Goal: Find specific page/section: Find specific page/section

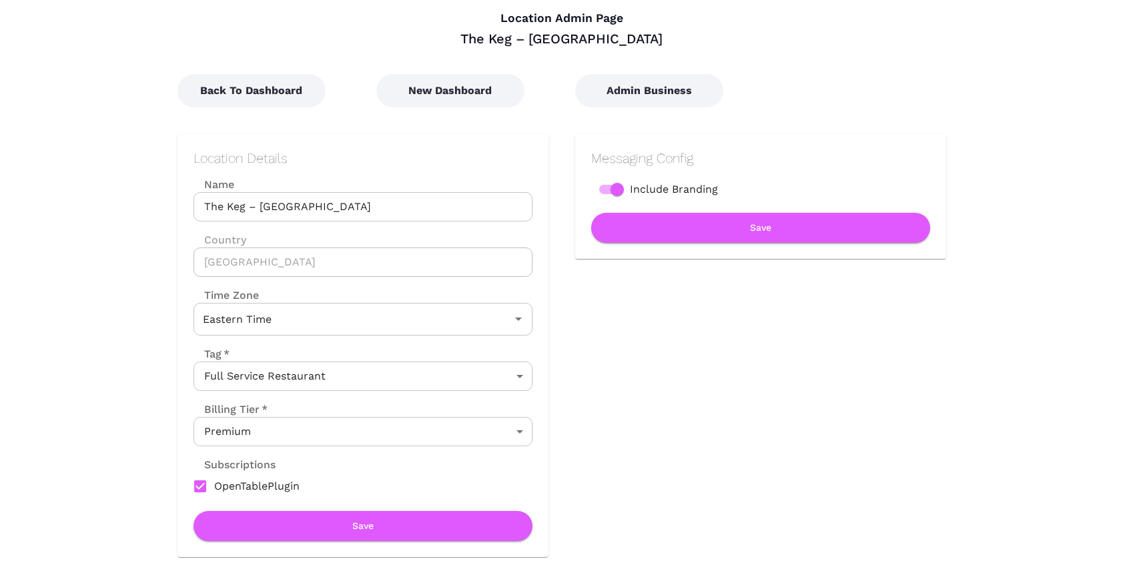
scroll to position [56, 0]
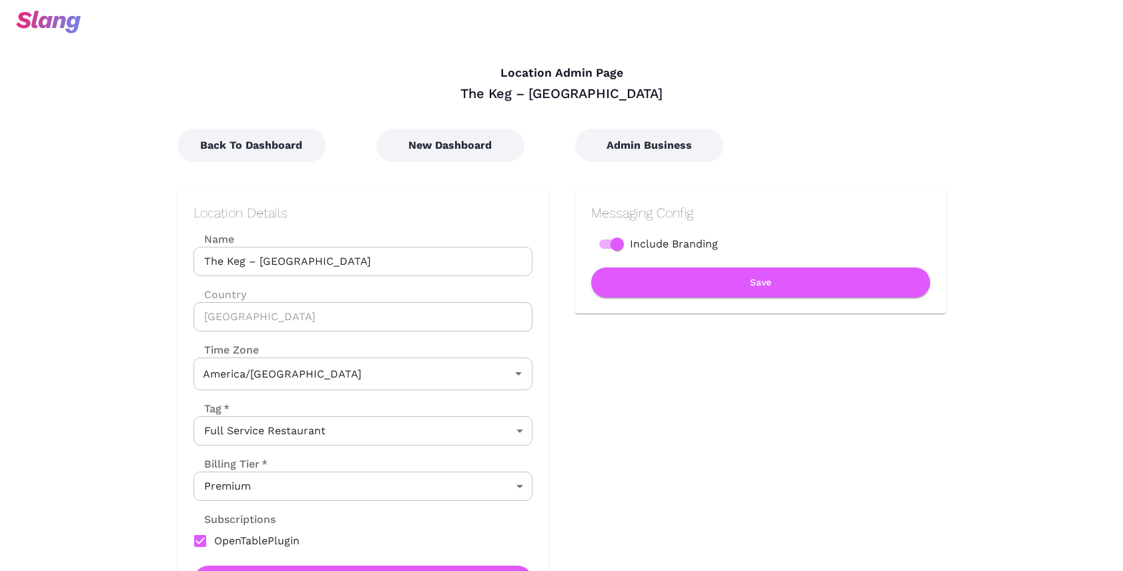
type input "Mountain Time"
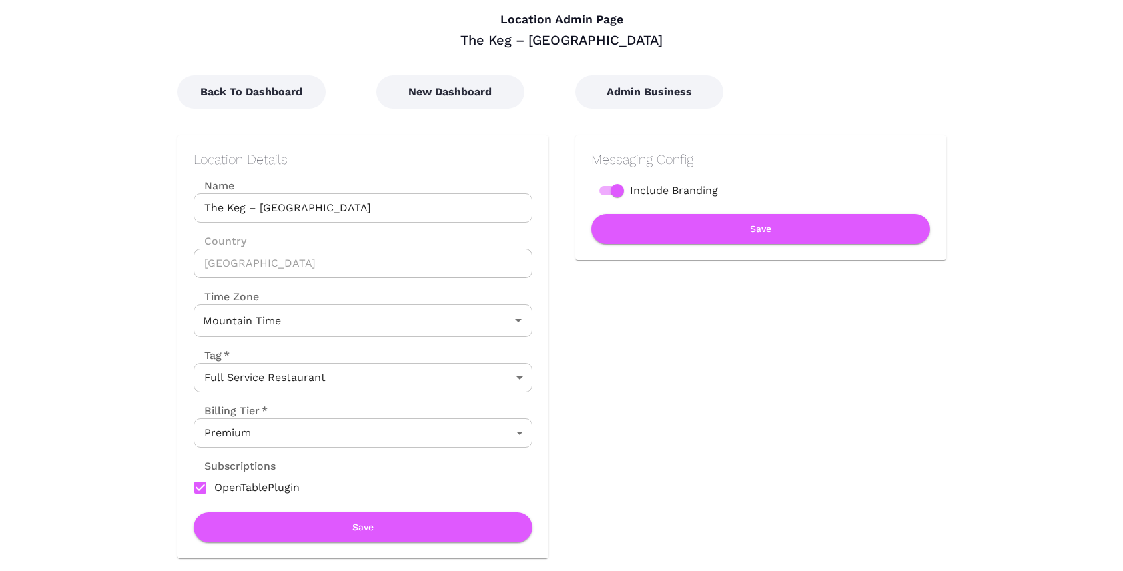
scroll to position [55, 0]
